Goal: Information Seeking & Learning: Find contact information

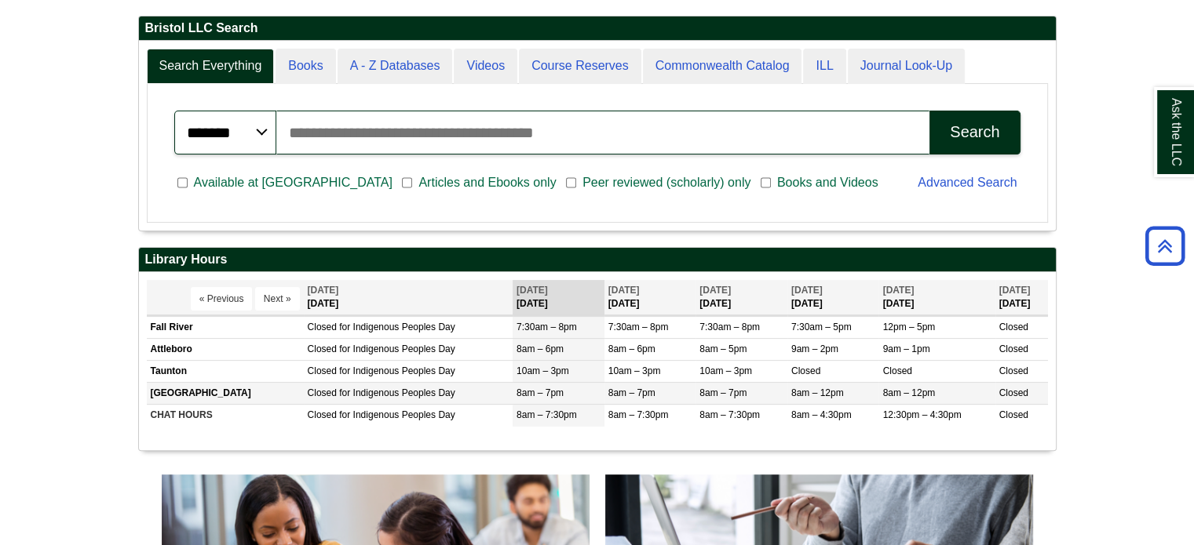
scroll to position [706, 0]
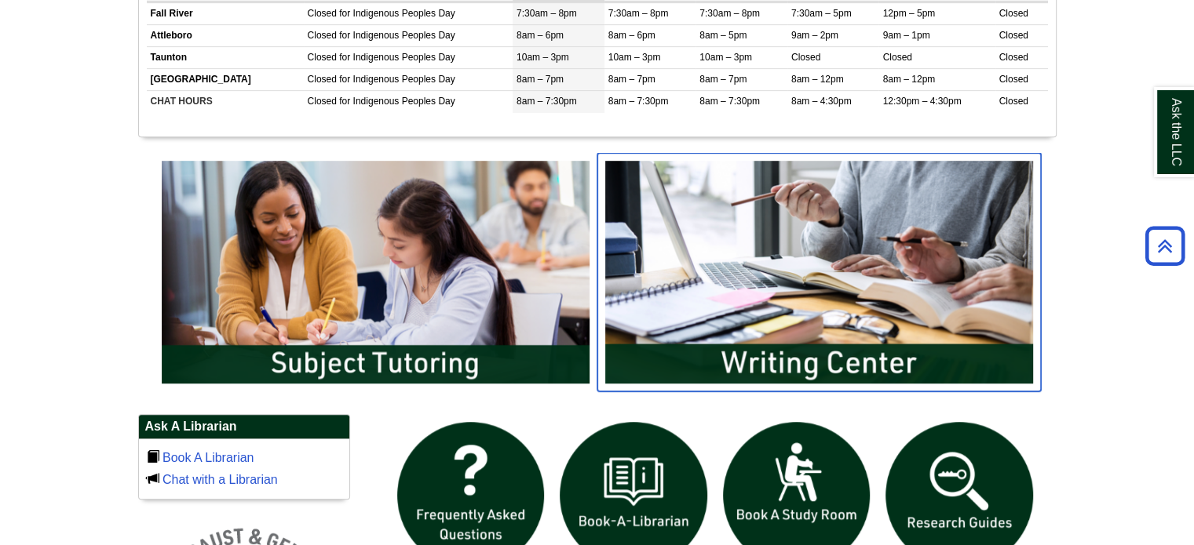
click at [753, 244] on img "slideshow" at bounding box center [818, 272] width 443 height 239
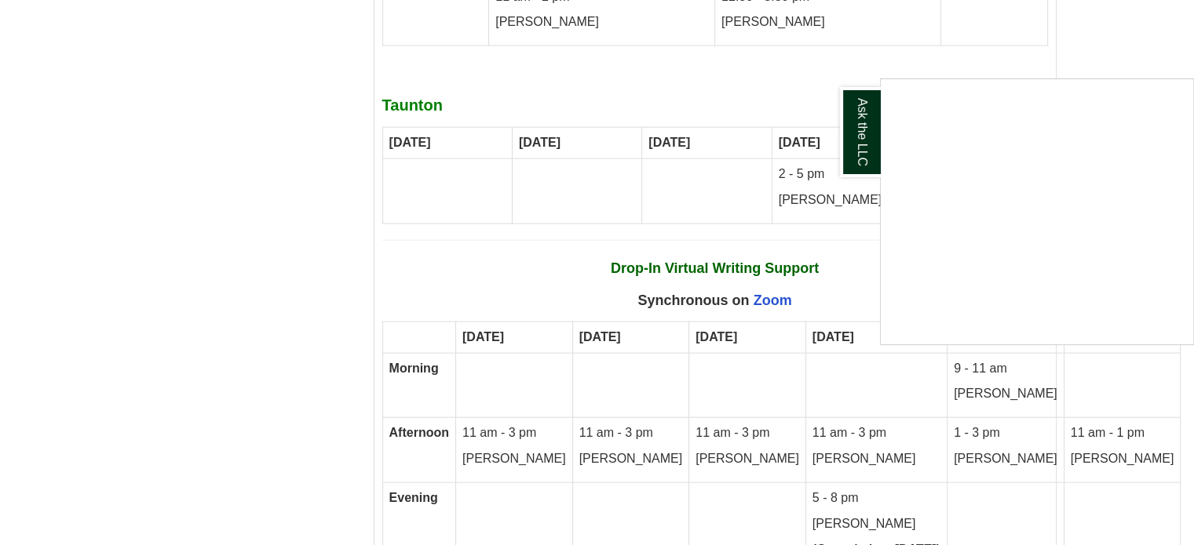
scroll to position [9458, 0]
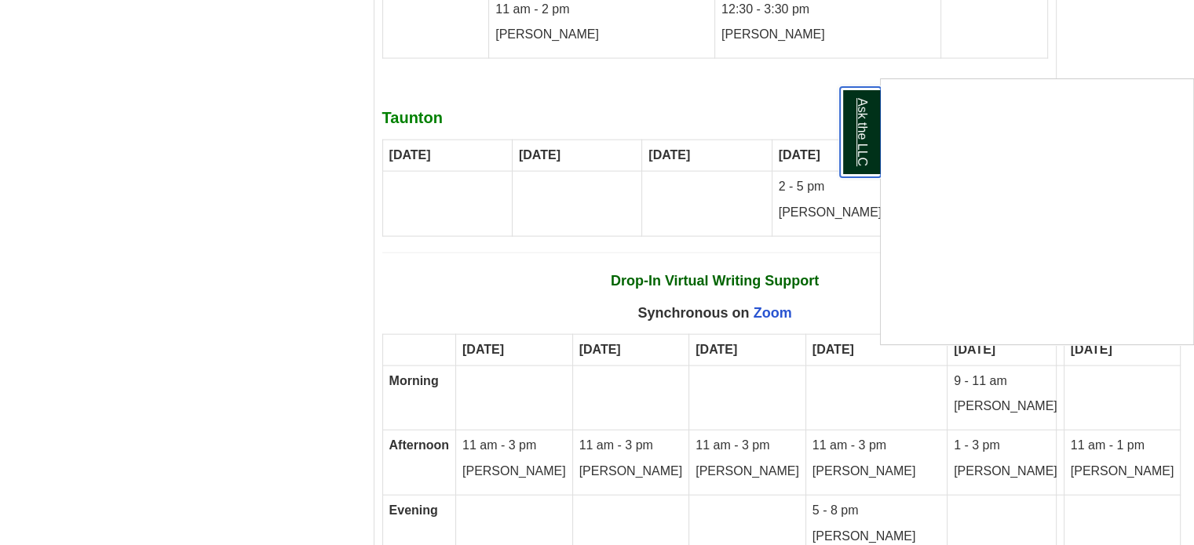
click at [861, 155] on link "Ask the LLC" at bounding box center [860, 132] width 41 height 90
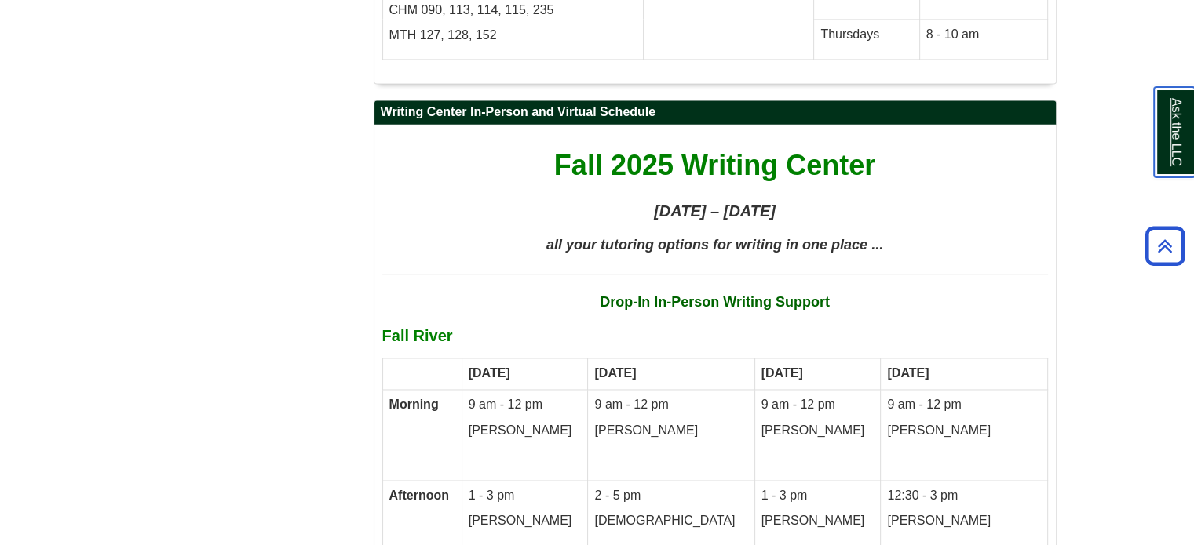
scroll to position [8516, 0]
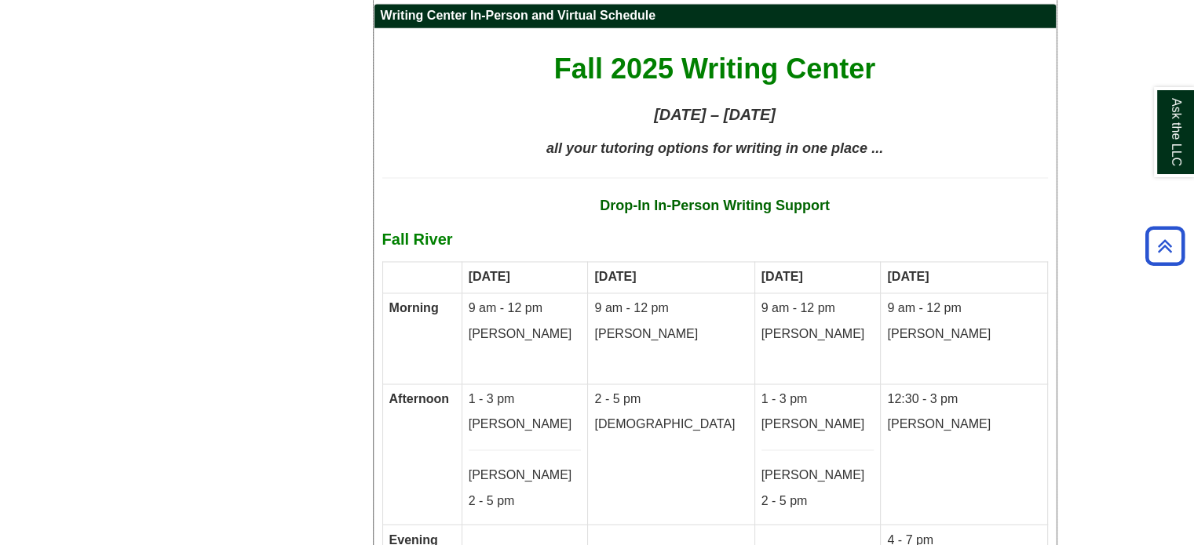
click at [651, 384] on td "2 - 5 pm Ezekiel" at bounding box center [671, 454] width 166 height 140
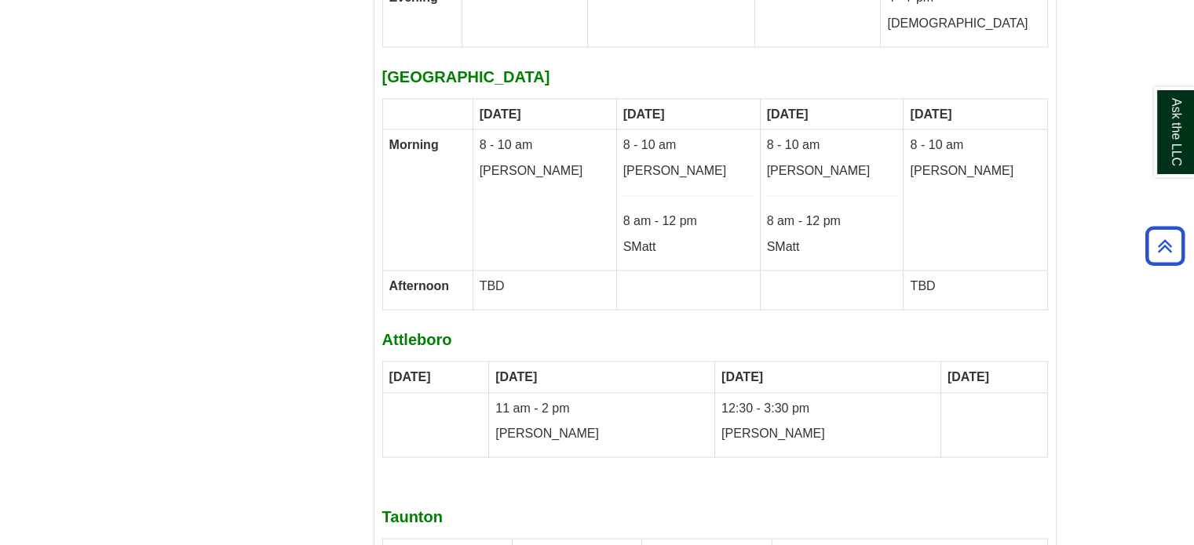
scroll to position [2794, 0]
